Goal: Task Accomplishment & Management: Manage account settings

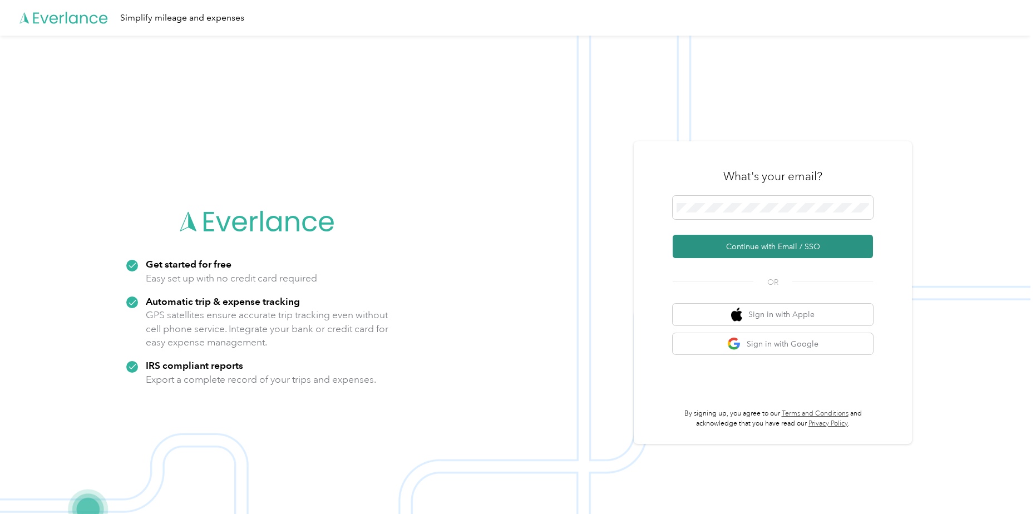
click at [754, 246] on button "Continue with Email / SSO" at bounding box center [773, 246] width 200 height 23
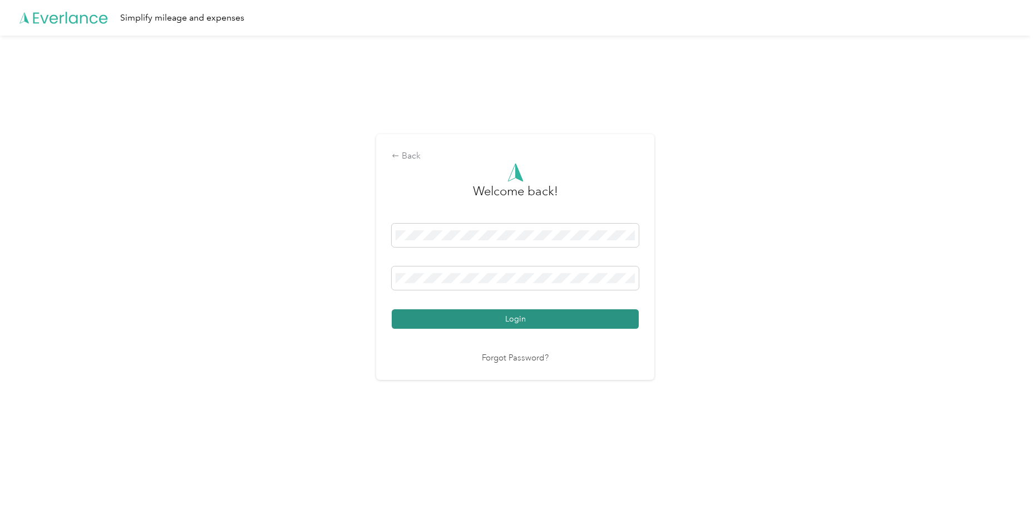
click at [513, 317] on button "Login" at bounding box center [515, 318] width 247 height 19
